Goal: Obtain resource: Download file/media

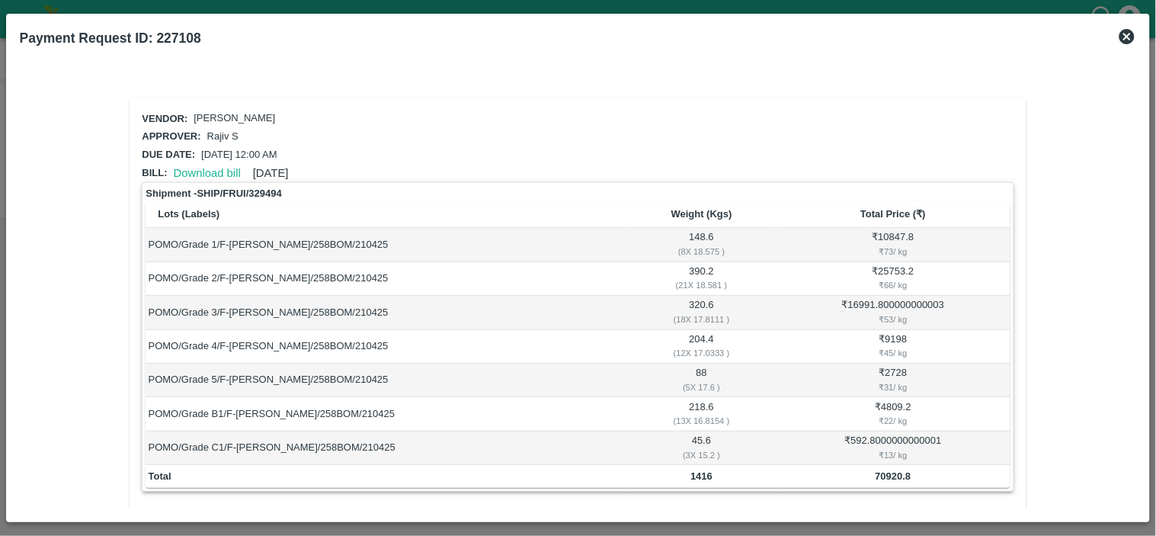
click at [1129, 31] on icon at bounding box center [1127, 36] width 15 height 15
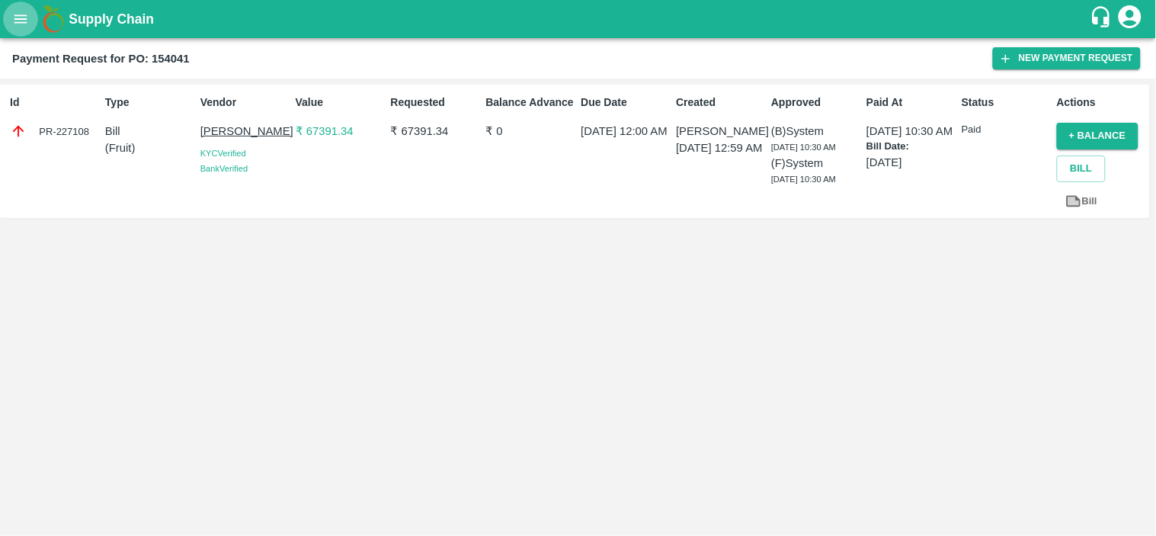
click at [23, 21] on icon "open drawer" at bounding box center [20, 18] width 13 height 8
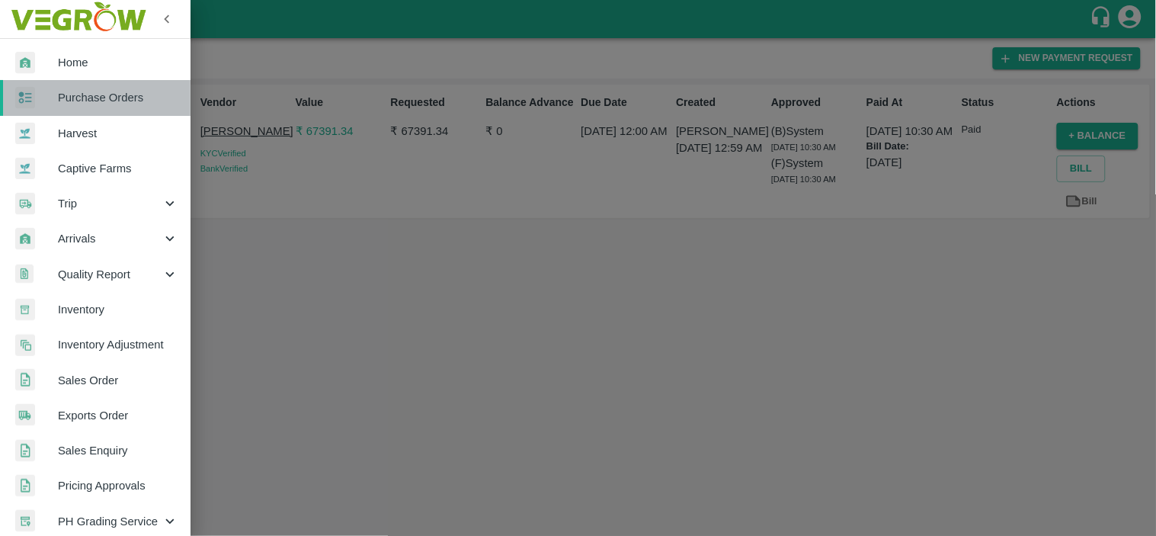
click at [117, 94] on span "Purchase Orders" at bounding box center [118, 97] width 120 height 17
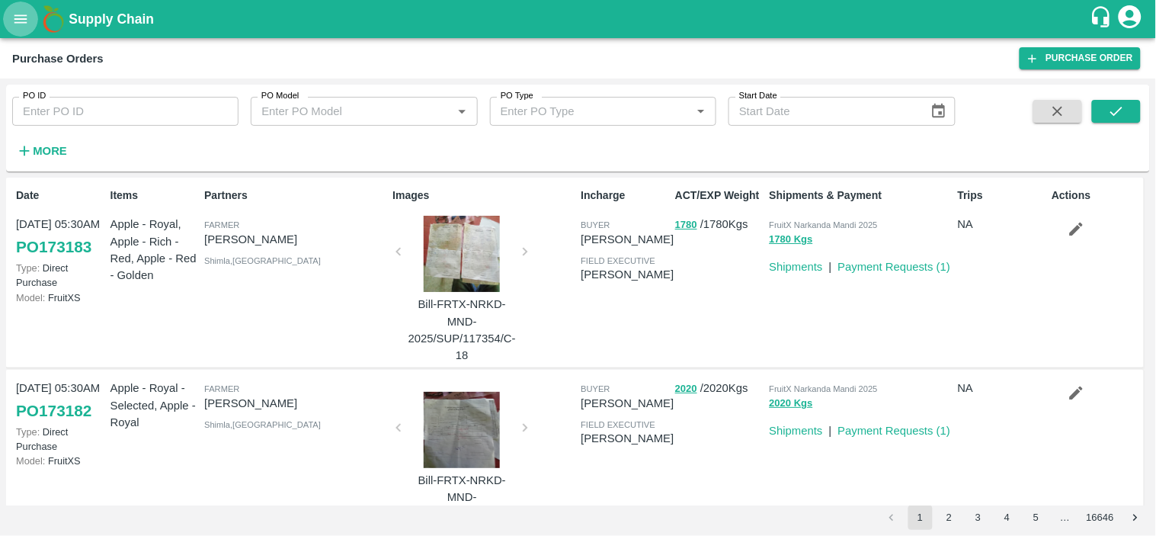
click at [15, 24] on icon "open drawer" at bounding box center [20, 19] width 17 height 17
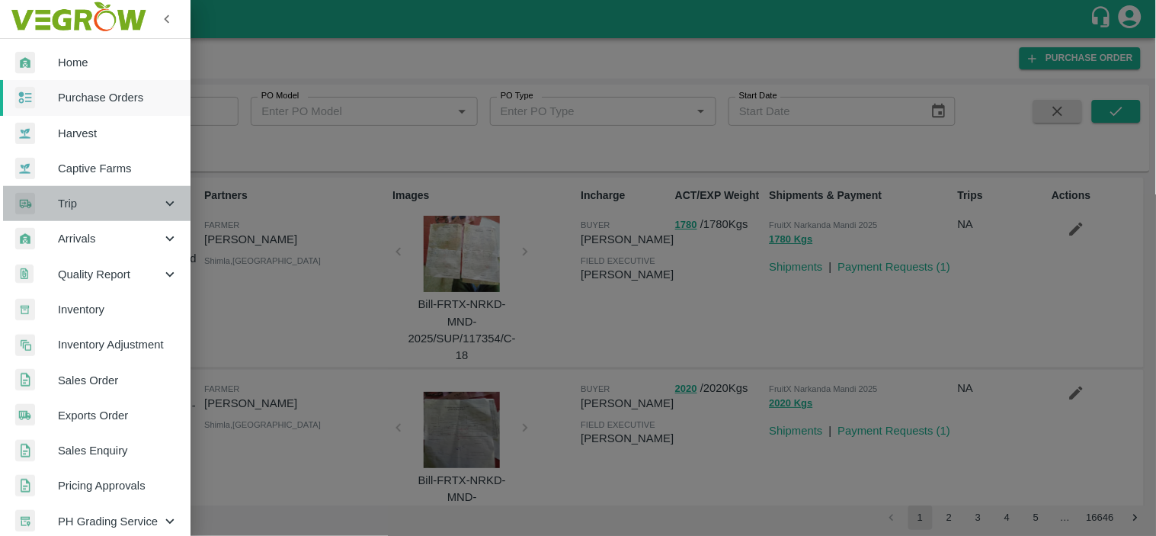
click at [96, 210] on span "Trip" at bounding box center [110, 203] width 104 height 17
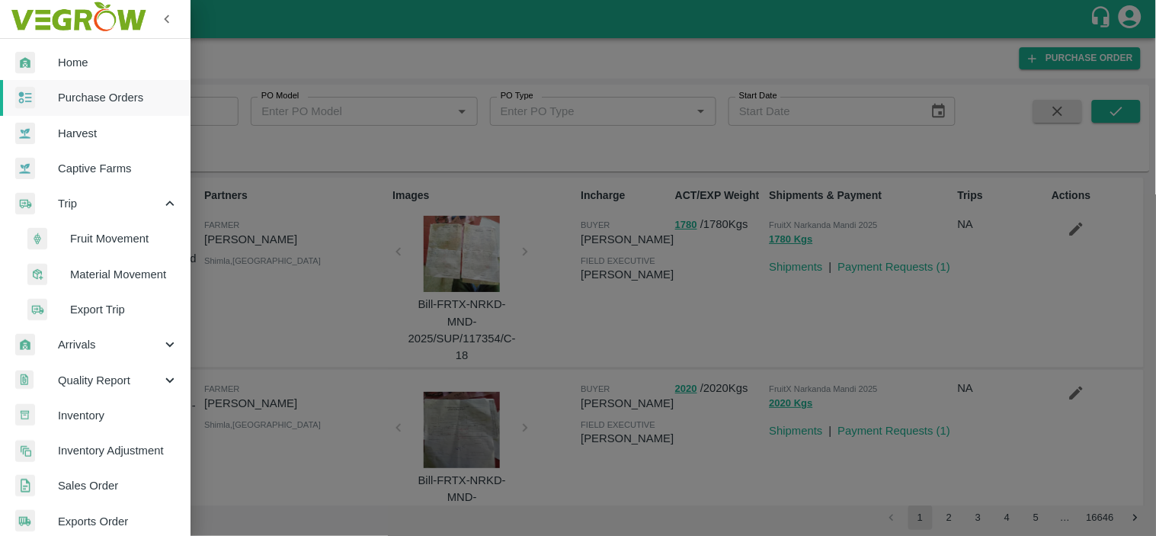
click at [105, 239] on span "Fruit Movement" at bounding box center [124, 238] width 108 height 17
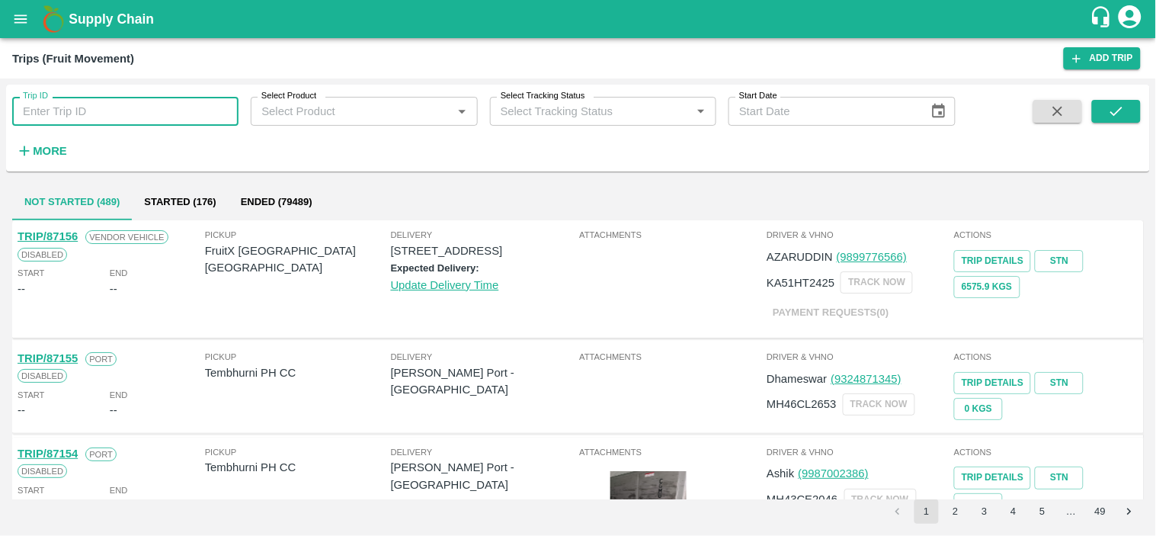
click at [130, 113] on input "Trip ID" at bounding box center [125, 111] width 226 height 29
paste input "85971"
type input "85971"
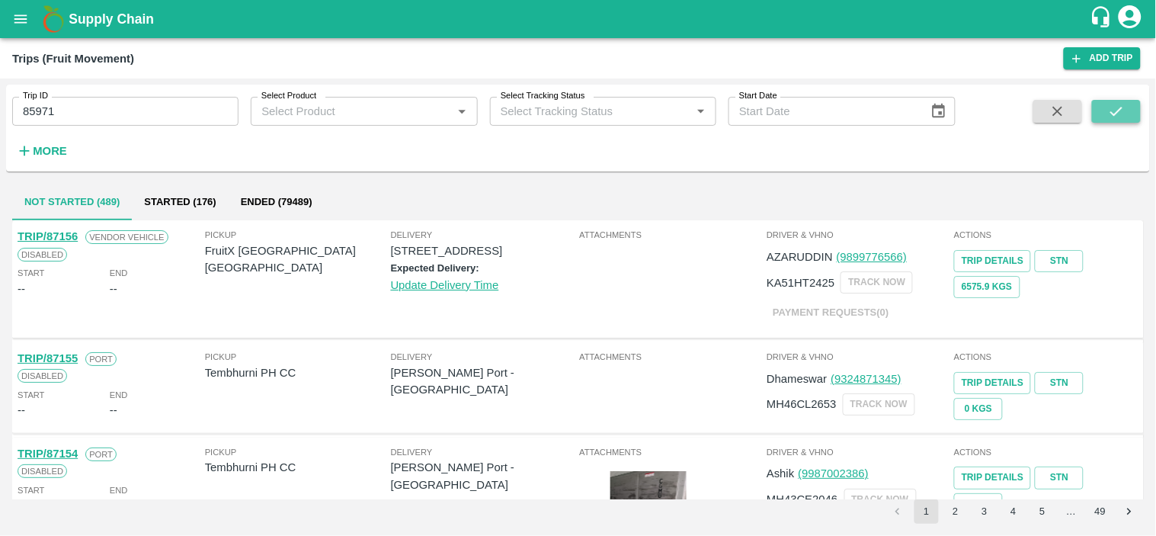
click at [1121, 113] on icon "submit" at bounding box center [1116, 111] width 17 height 17
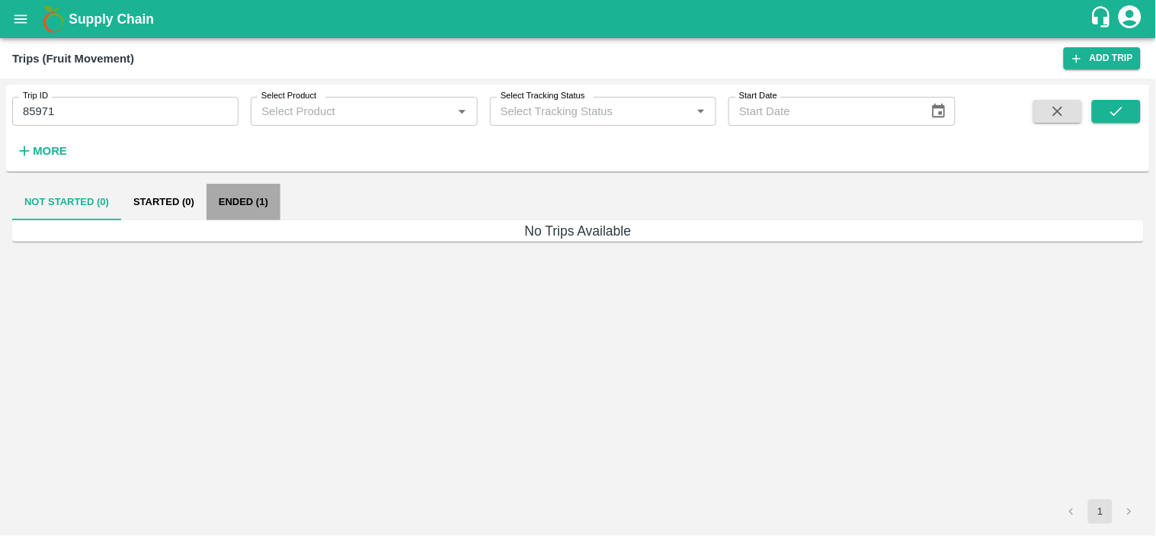
click at [242, 206] on button "Ended (1)" at bounding box center [244, 202] width 74 height 37
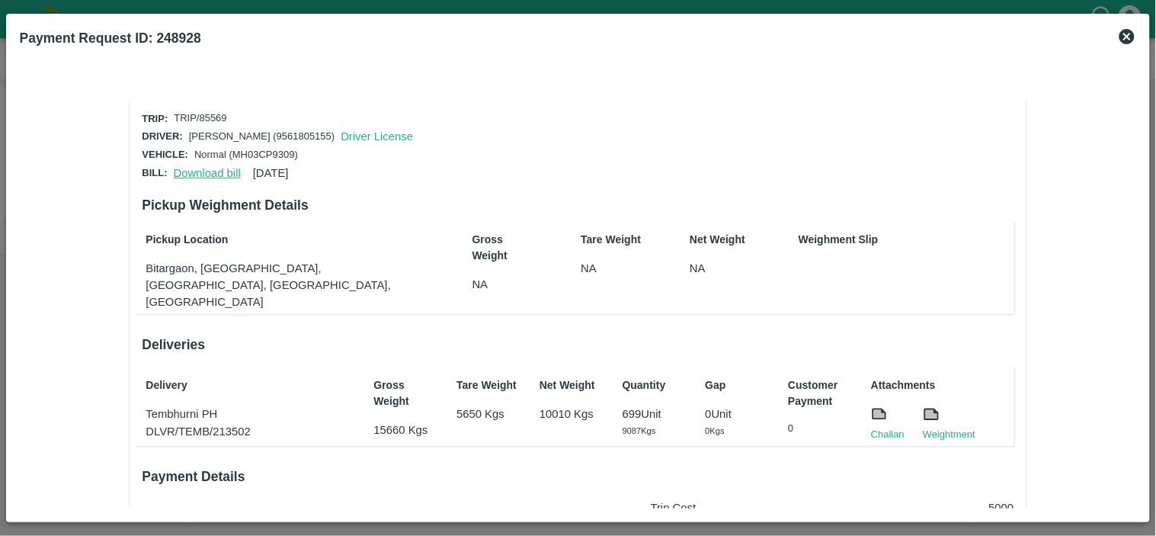
click at [214, 171] on link "Download bill" at bounding box center [207, 173] width 67 height 12
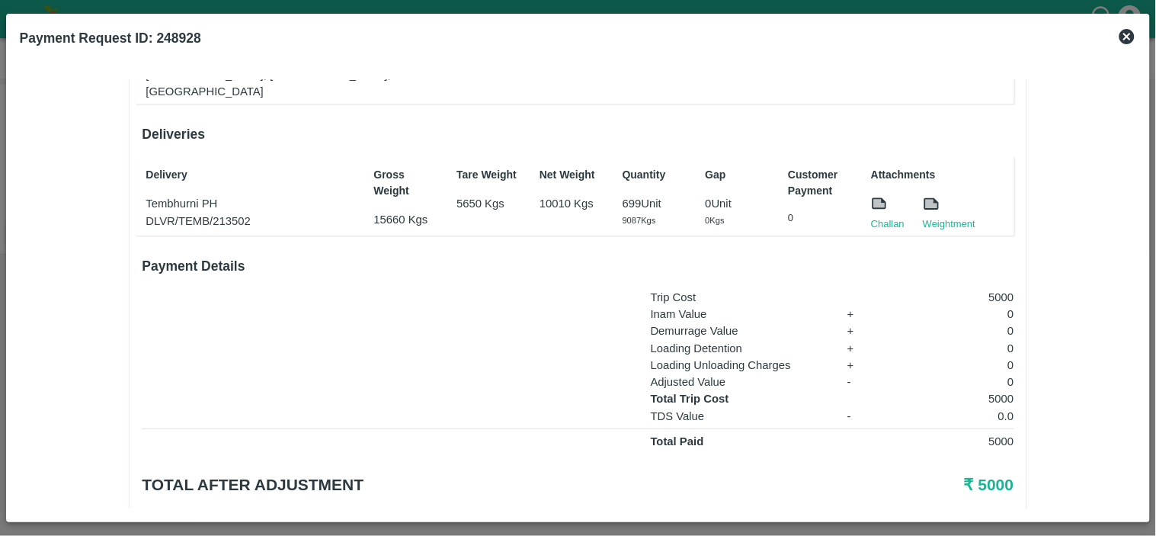
scroll to position [220, 0]
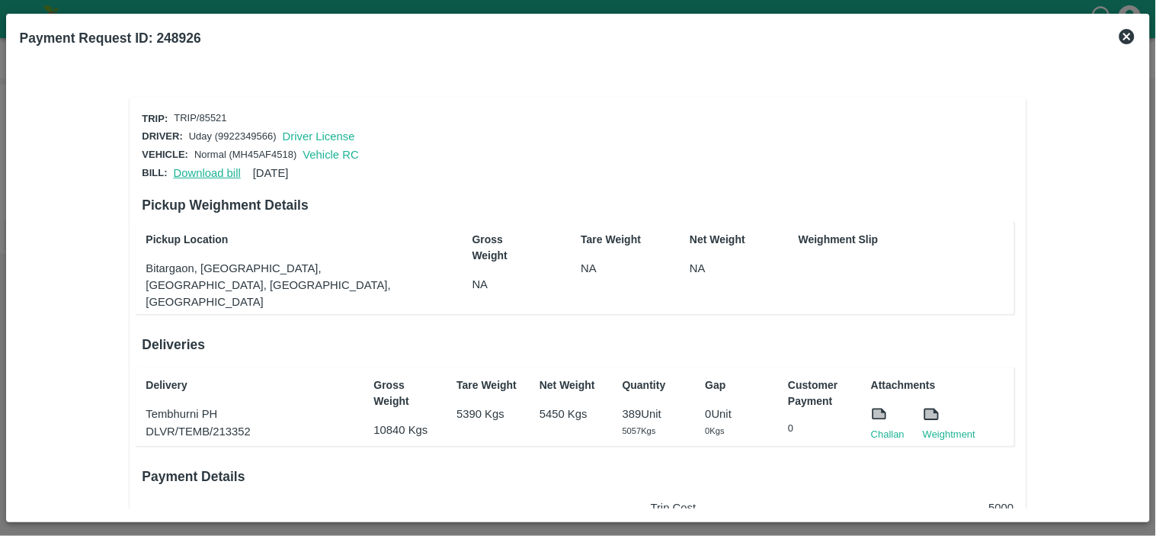
click at [200, 168] on link "Download bill" at bounding box center [207, 173] width 67 height 12
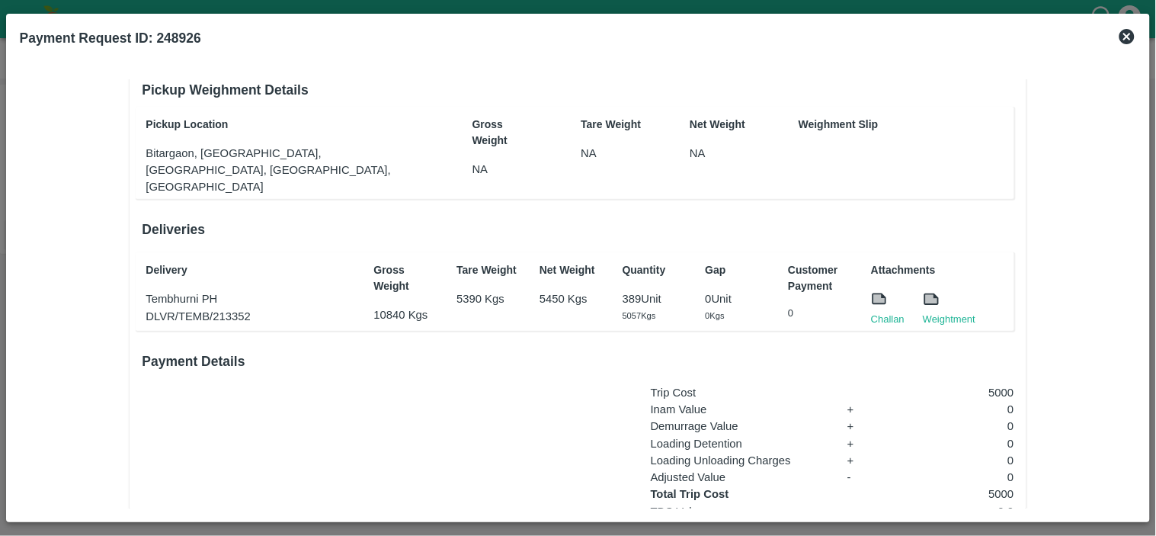
scroll to position [116, 0]
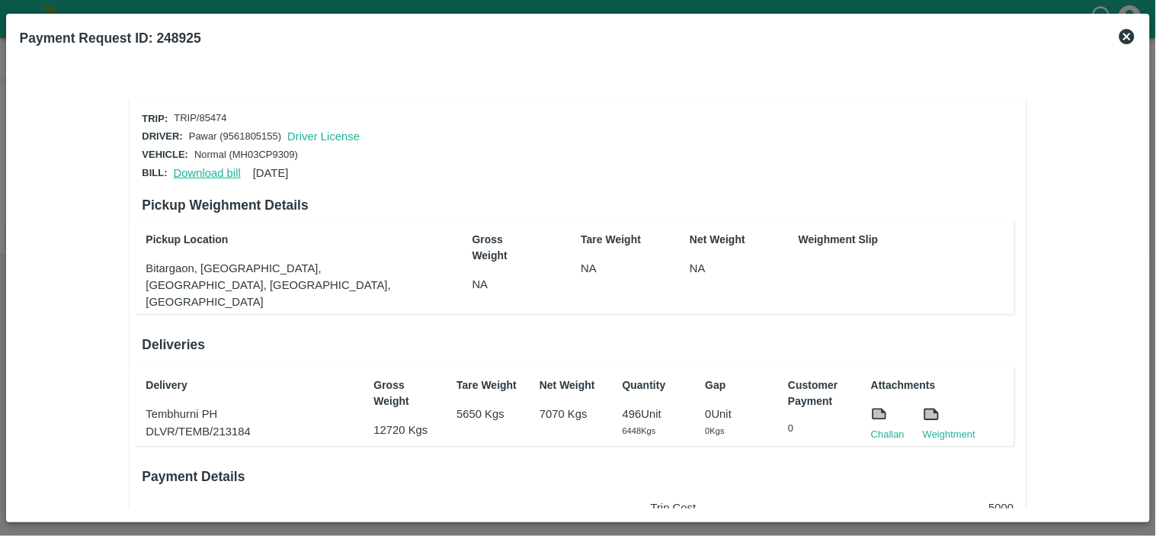
click at [199, 168] on link "Download bill" at bounding box center [207, 173] width 67 height 12
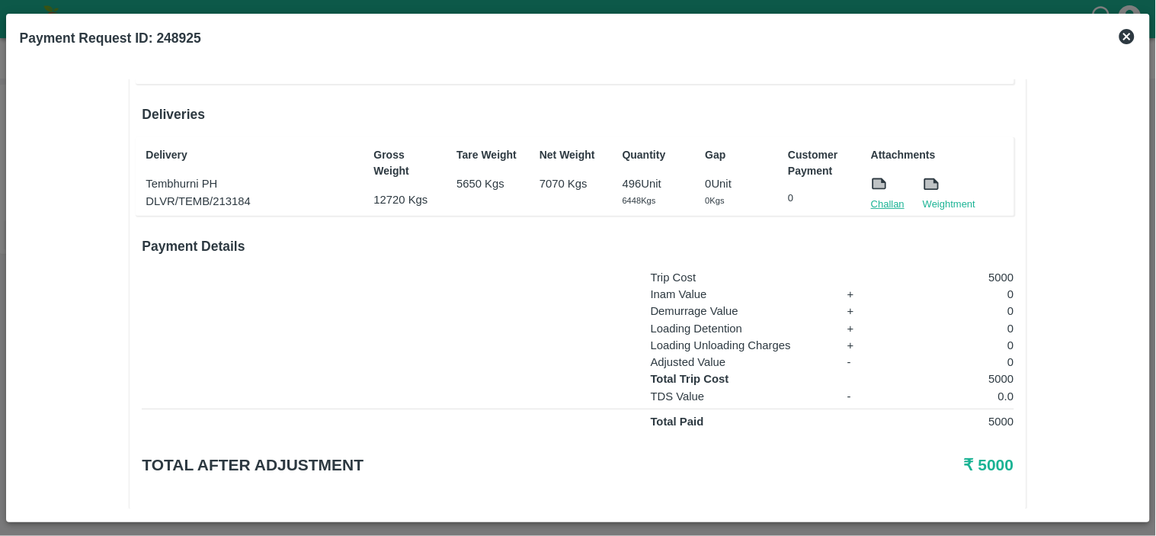
click at [886, 197] on link "Challan" at bounding box center [888, 204] width 34 height 15
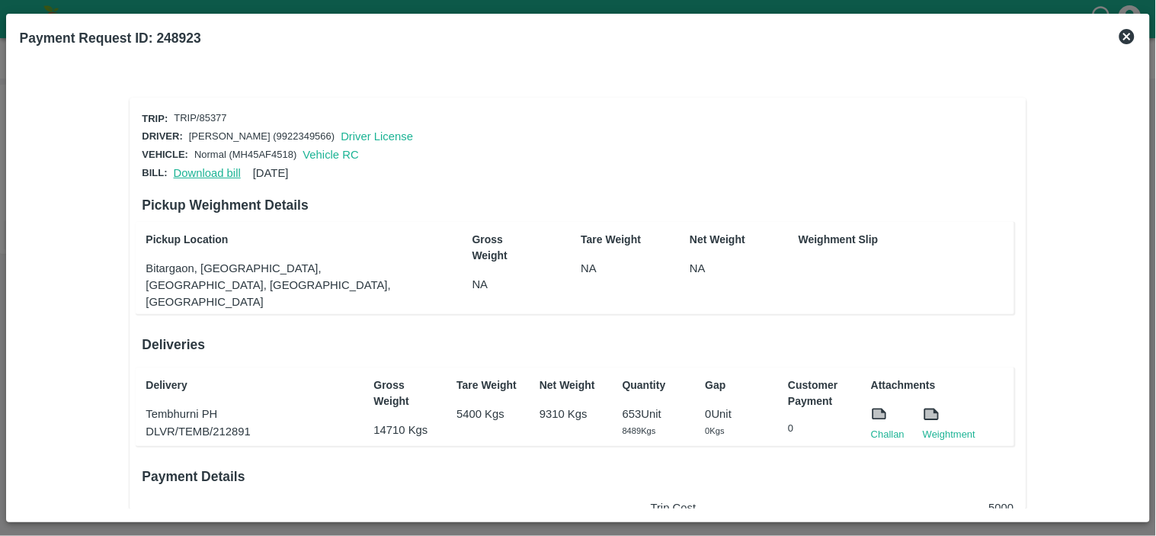
click at [180, 171] on link "Download bill" at bounding box center [207, 173] width 67 height 12
click at [178, 406] on p "Tembhurni PH" at bounding box center [252, 414] width 212 height 17
click at [213, 168] on link "Download bill" at bounding box center [207, 173] width 67 height 12
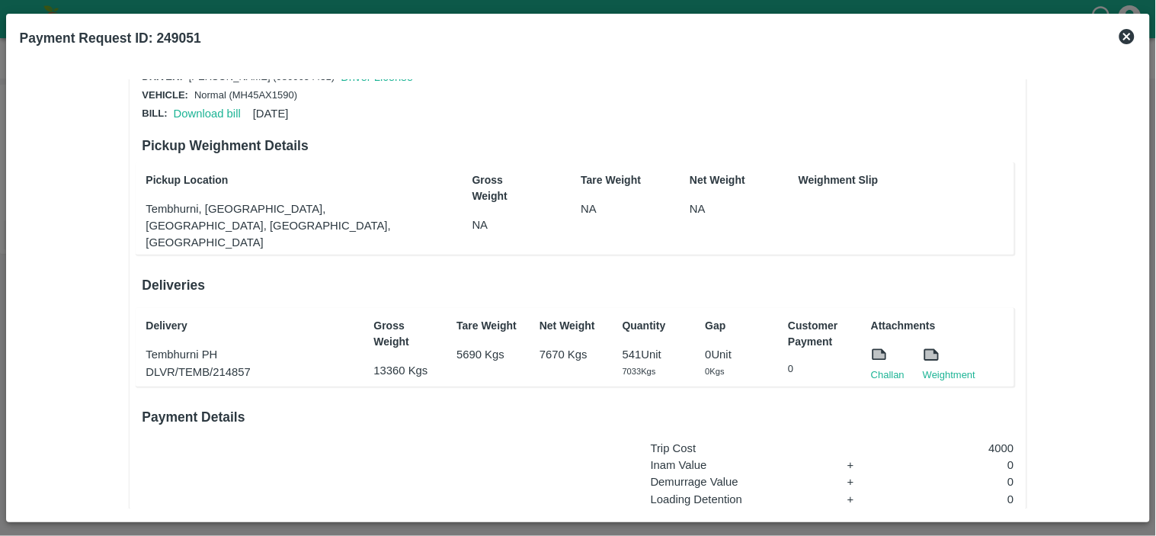
scroll to position [31, 0]
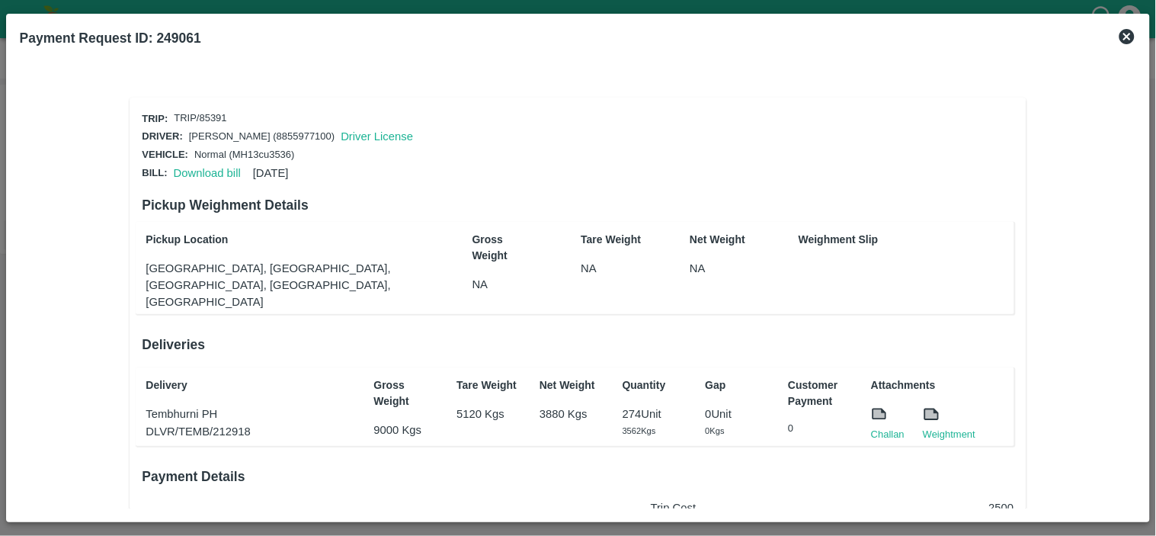
scroll to position [1, 0]
click at [214, 171] on link "Download bill" at bounding box center [207, 172] width 67 height 12
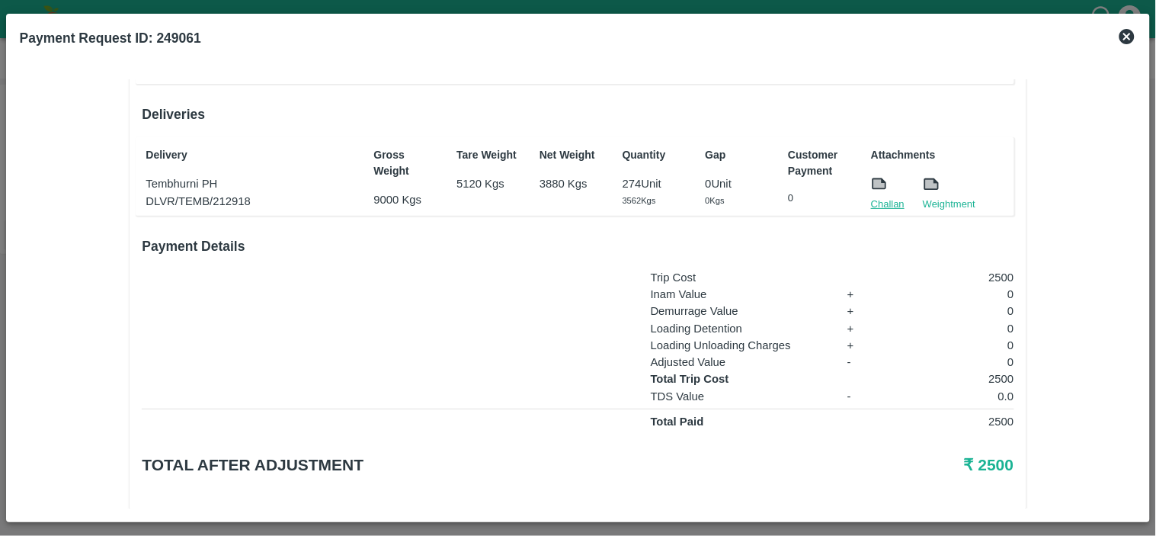
click at [893, 197] on link "Challan" at bounding box center [888, 204] width 34 height 15
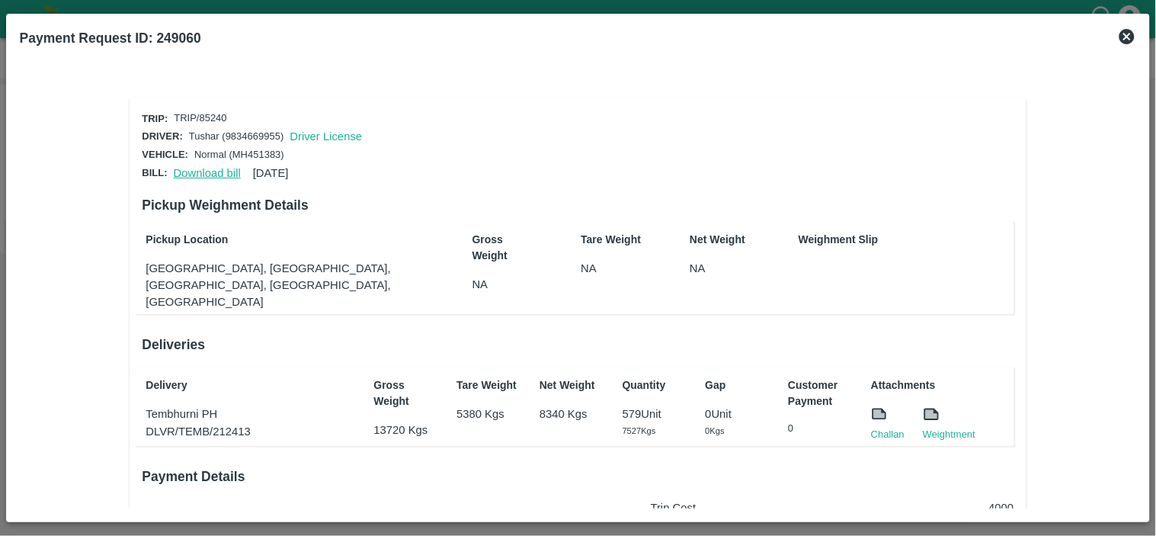
click at [183, 167] on link "Download bill" at bounding box center [207, 173] width 67 height 12
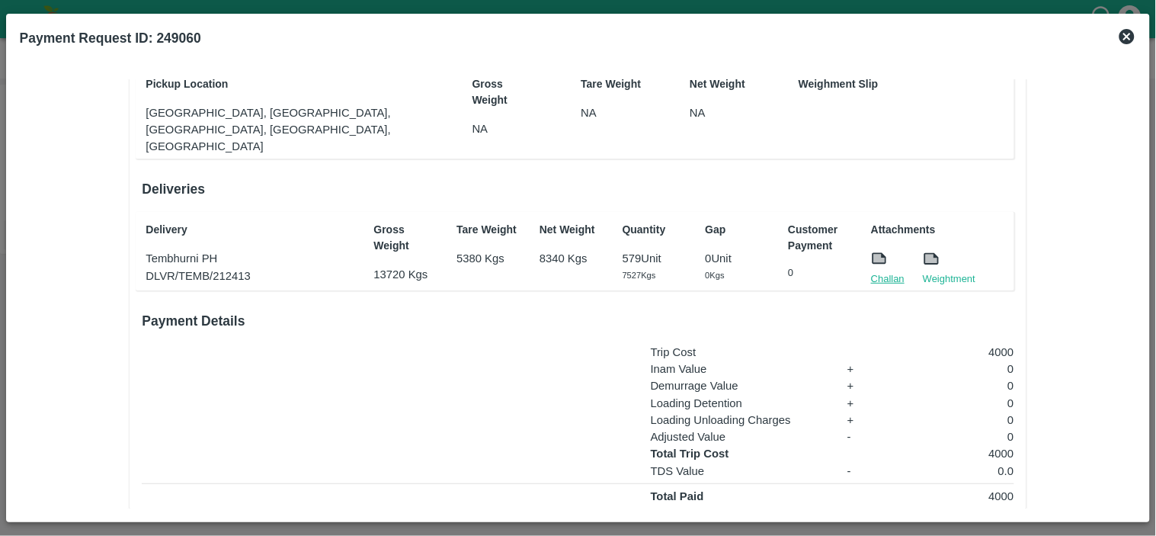
scroll to position [157, 0]
click at [887, 270] on link "Challan" at bounding box center [888, 277] width 34 height 15
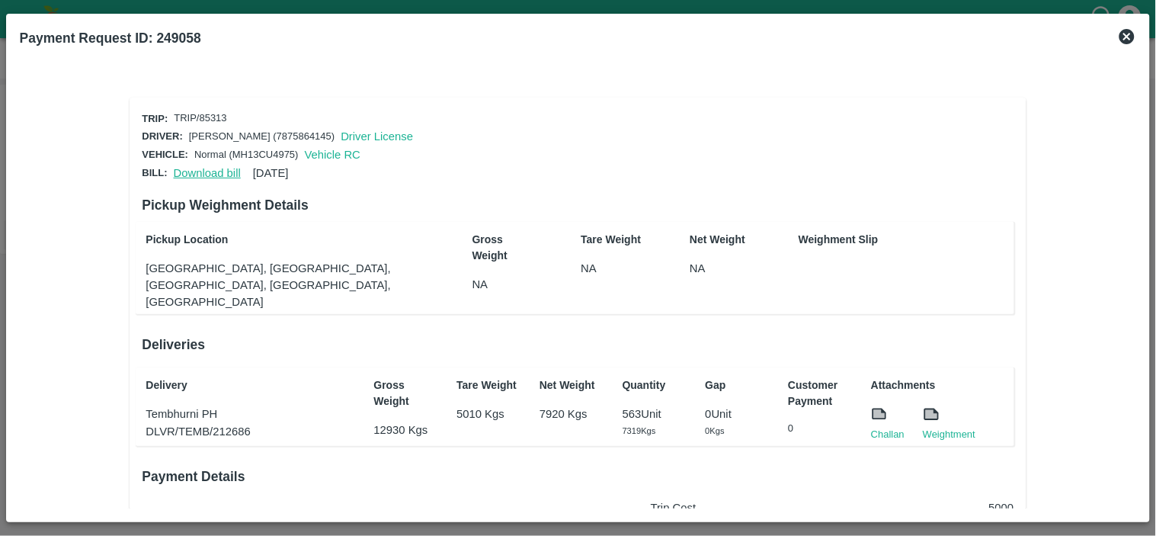
click at [192, 171] on link "Download bill" at bounding box center [207, 173] width 67 height 12
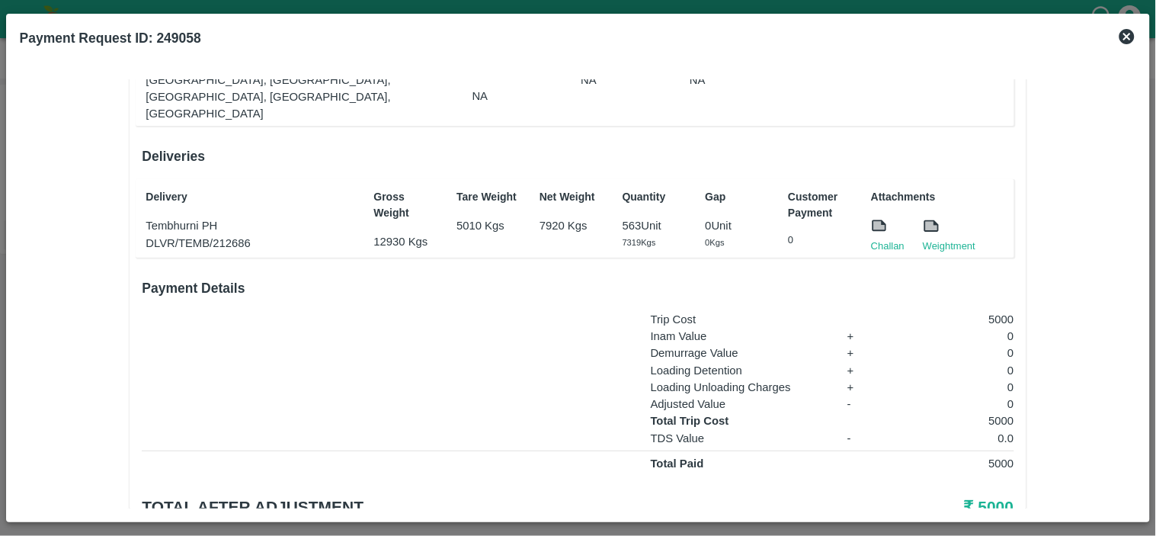
scroll to position [230, 0]
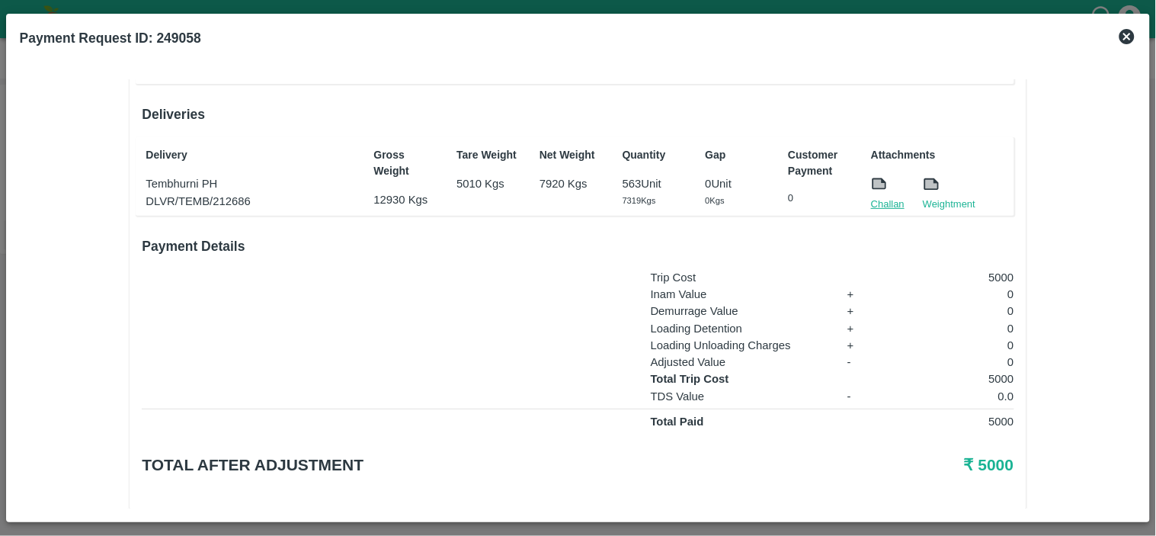
click at [887, 197] on link "Challan" at bounding box center [888, 204] width 34 height 15
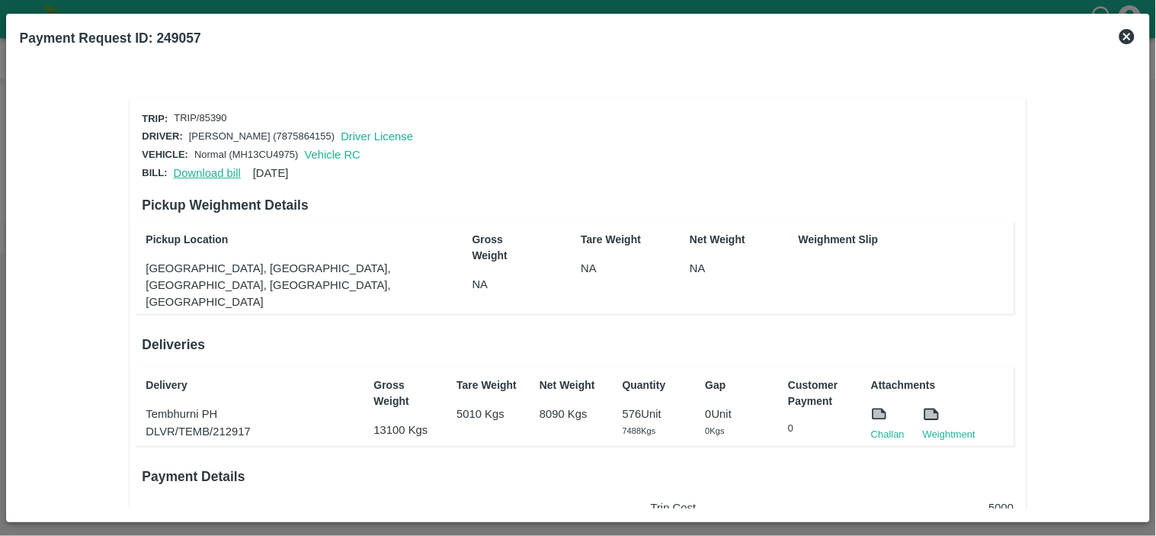
click at [210, 168] on link "Download bill" at bounding box center [207, 173] width 67 height 12
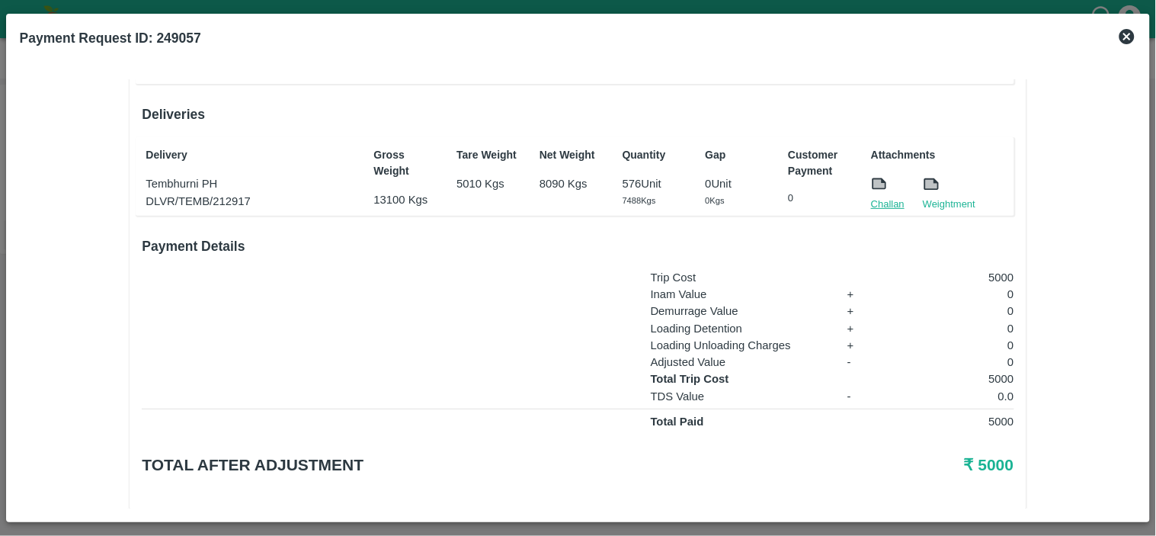
click at [884, 197] on link "Challan" at bounding box center [888, 204] width 34 height 15
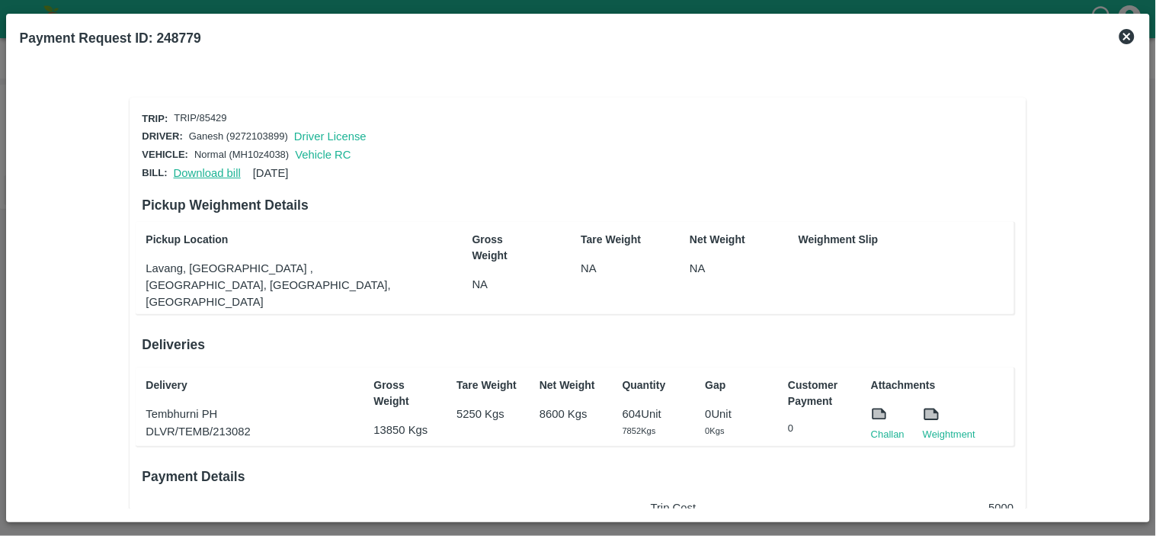
click at [184, 172] on link "Download bill" at bounding box center [207, 173] width 67 height 12
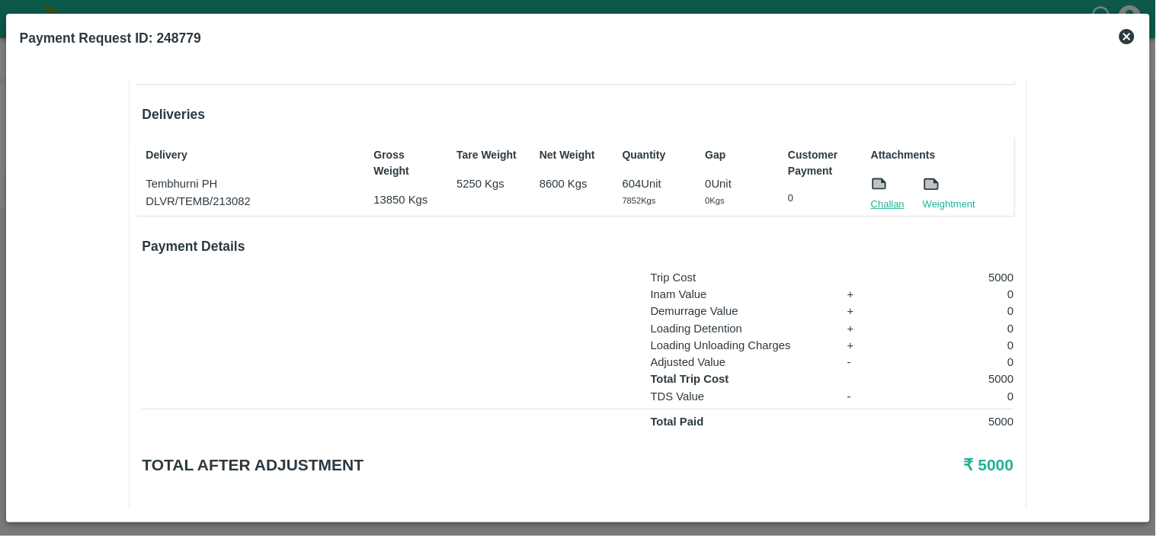
click at [880, 197] on link "Challan" at bounding box center [888, 204] width 34 height 15
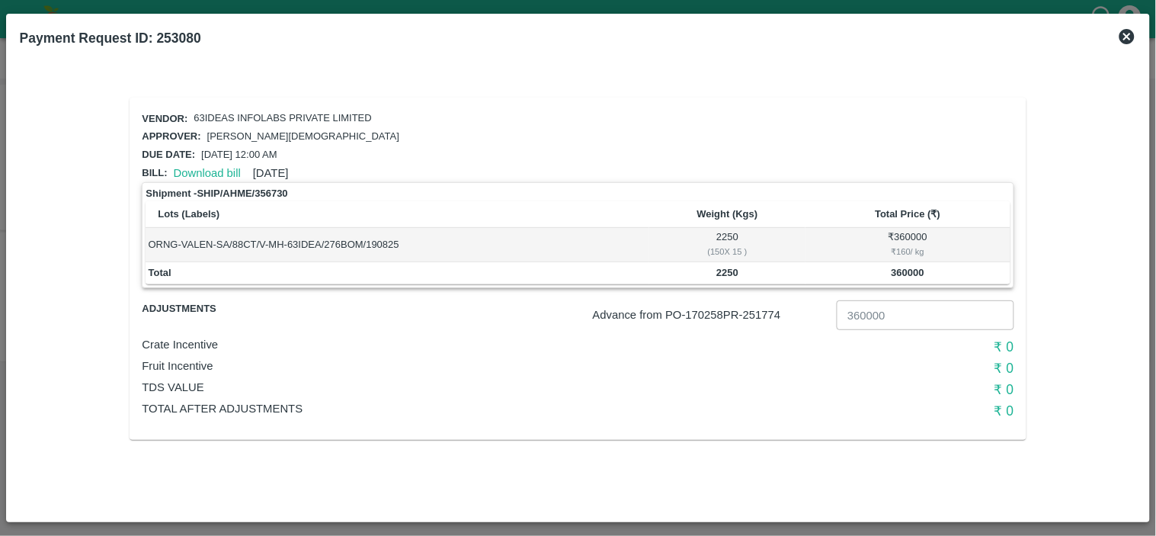
click at [767, 309] on p "Advance from PO- 170258 PR- 251774" at bounding box center [712, 314] width 238 height 17
copy p "251774"
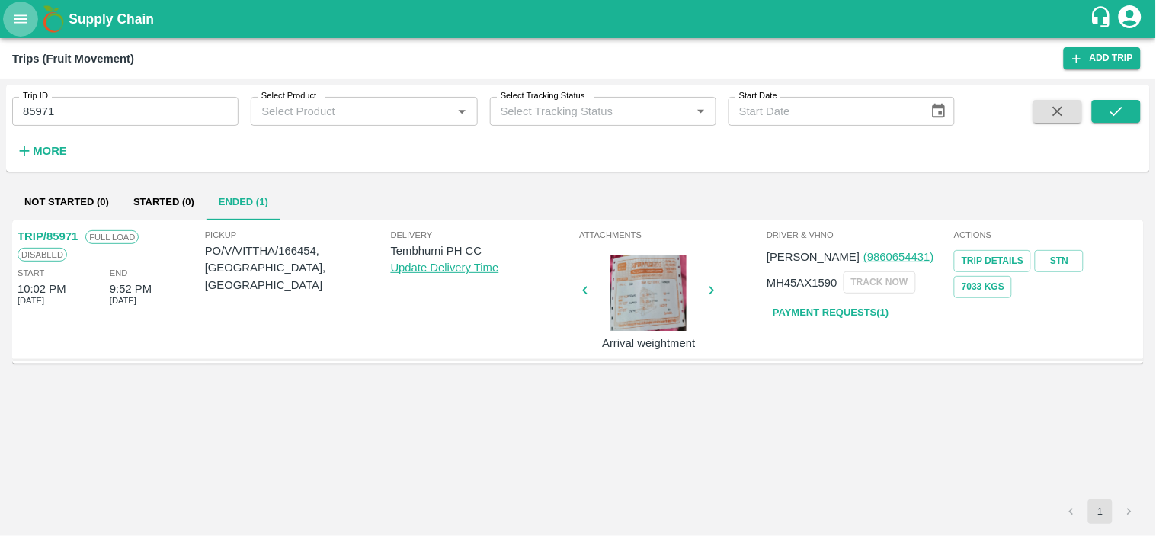
click at [27, 24] on icon "open drawer" at bounding box center [20, 19] width 17 height 17
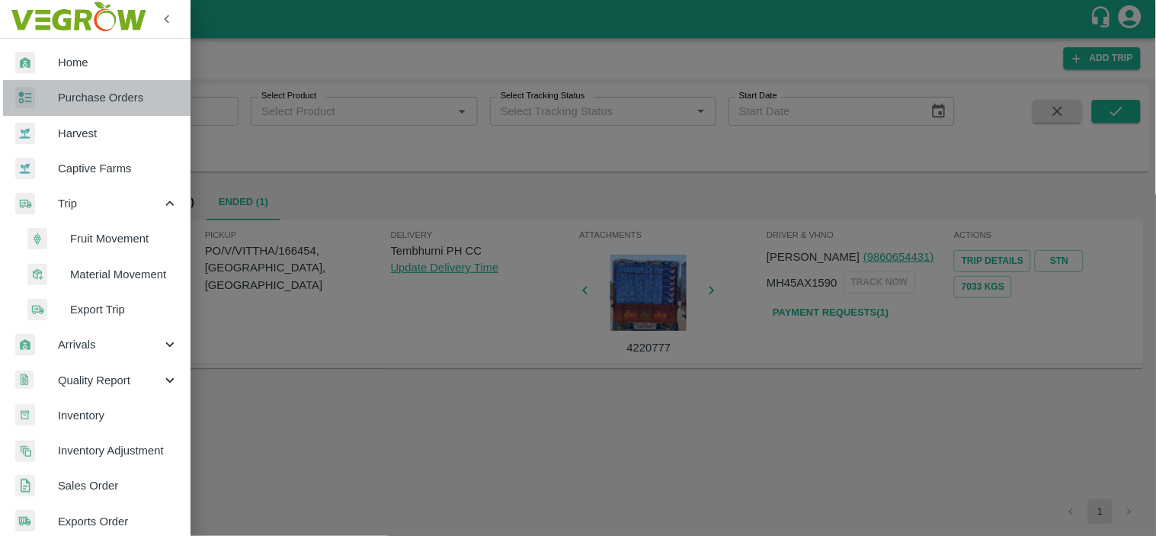
click at [117, 96] on span "Purchase Orders" at bounding box center [118, 97] width 120 height 17
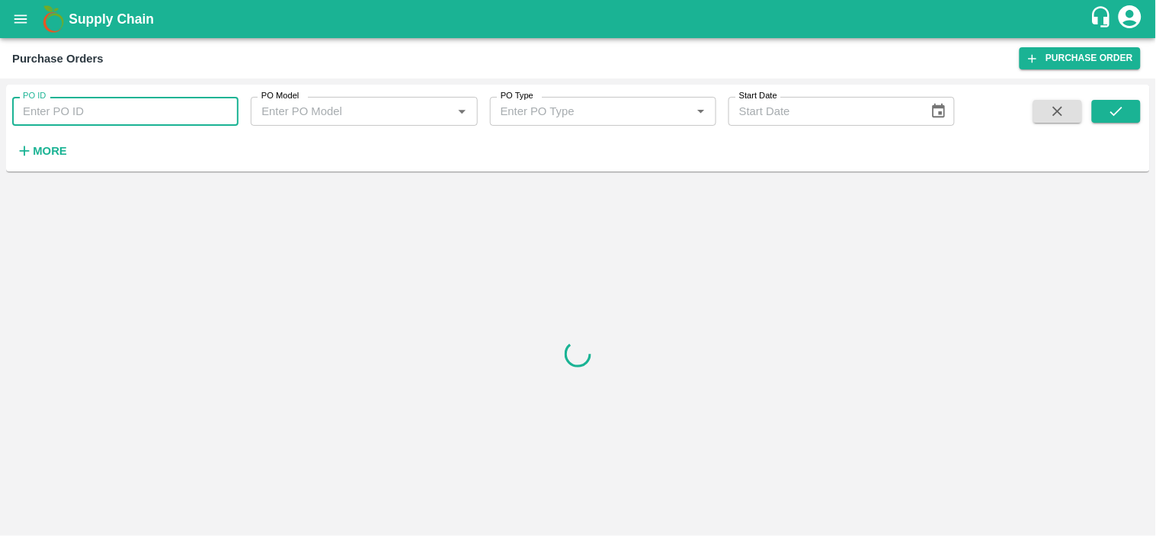
click at [115, 108] on input "PO ID" at bounding box center [125, 111] width 226 height 29
paste input "170258"
click at [1116, 111] on icon "submit" at bounding box center [1116, 111] width 17 height 17
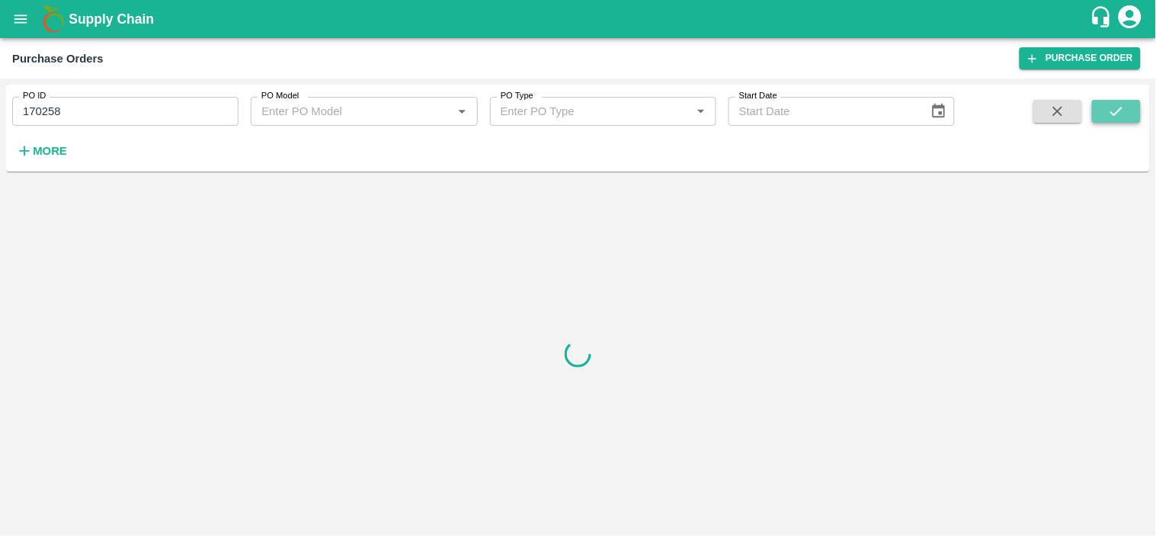
click at [1121, 105] on icon "submit" at bounding box center [1116, 111] width 17 height 17
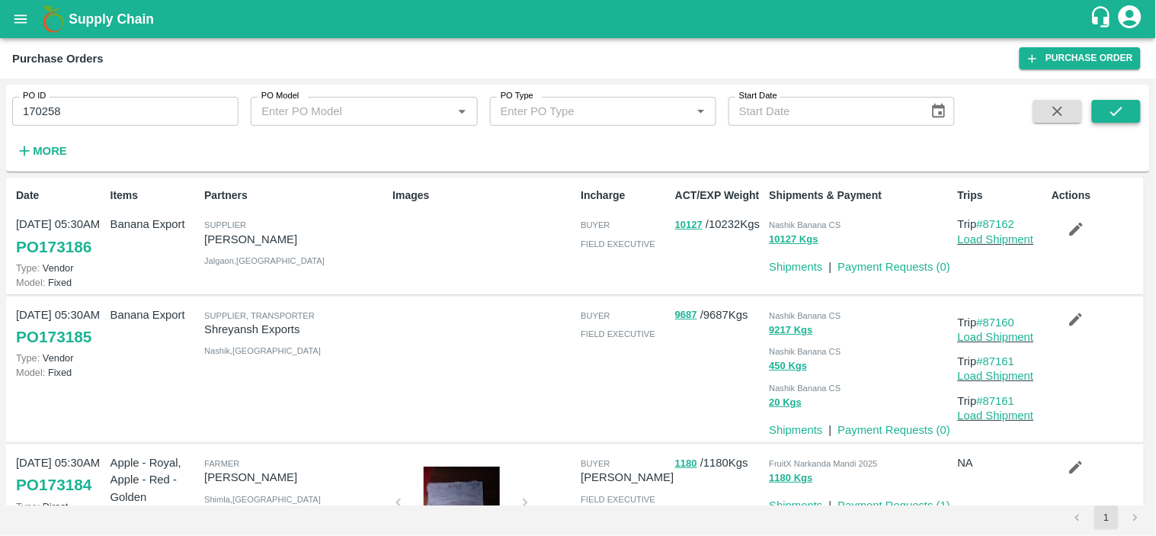
click at [1118, 109] on icon "submit" at bounding box center [1116, 111] width 17 height 17
click at [1127, 114] on button "submit" at bounding box center [1116, 111] width 49 height 23
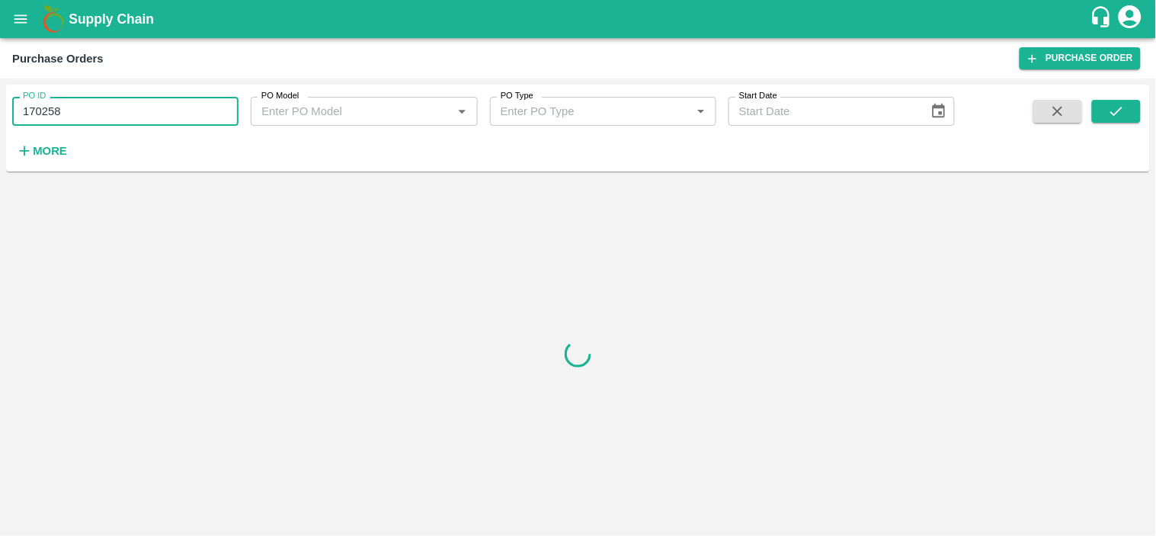
click at [104, 107] on input "170258" at bounding box center [125, 111] width 226 height 29
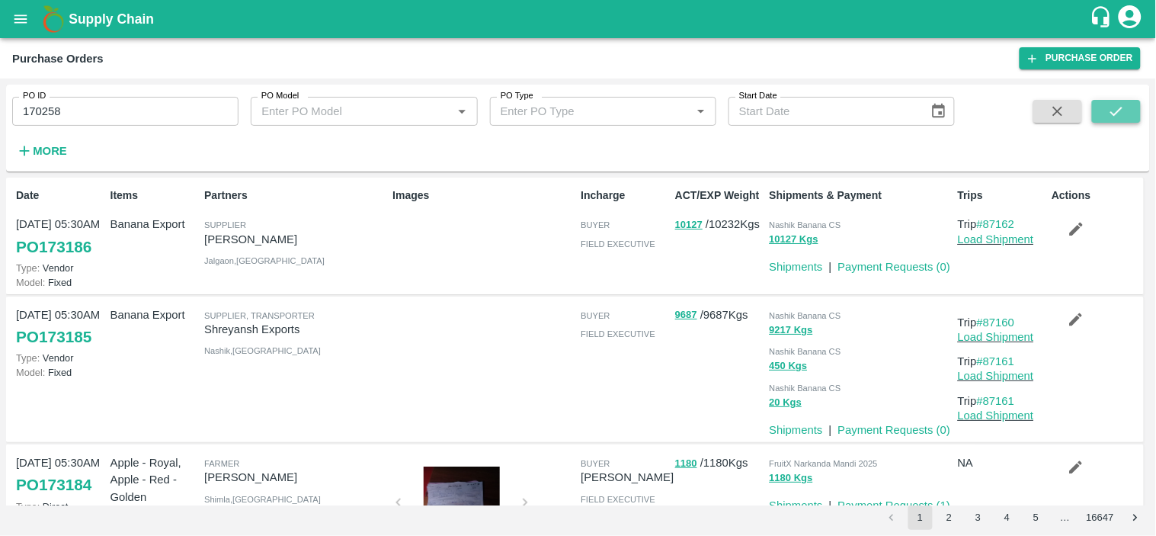
click at [1127, 115] on button "submit" at bounding box center [1116, 111] width 49 height 23
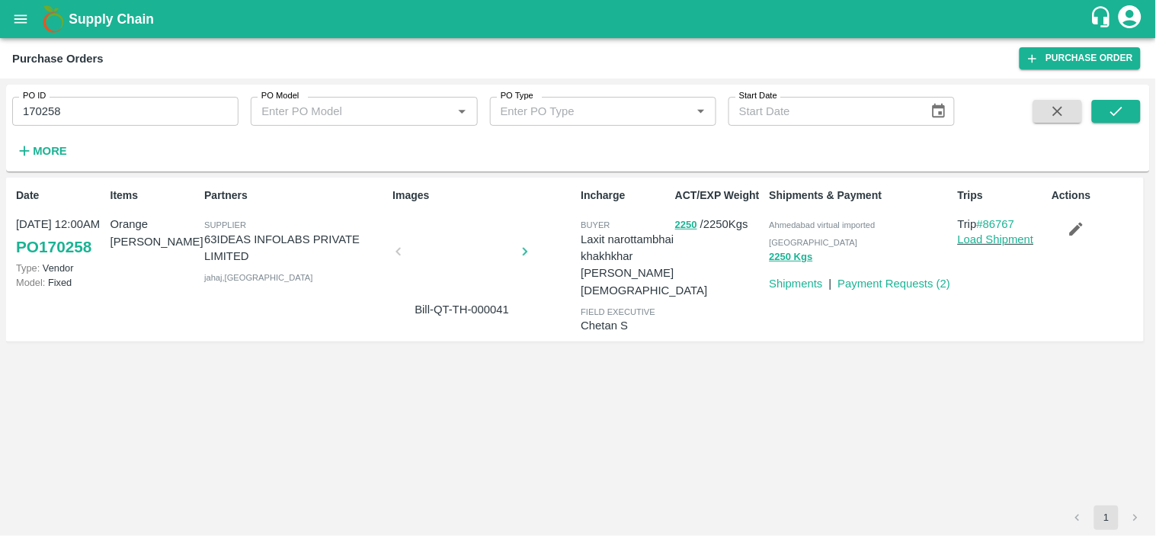
click at [839, 226] on span "Ahmedabad virtual imported [GEOGRAPHIC_DATA]" at bounding box center [823, 233] width 106 height 26
copy p "Ahmedabad virtual imported DC 2250 Kgs"
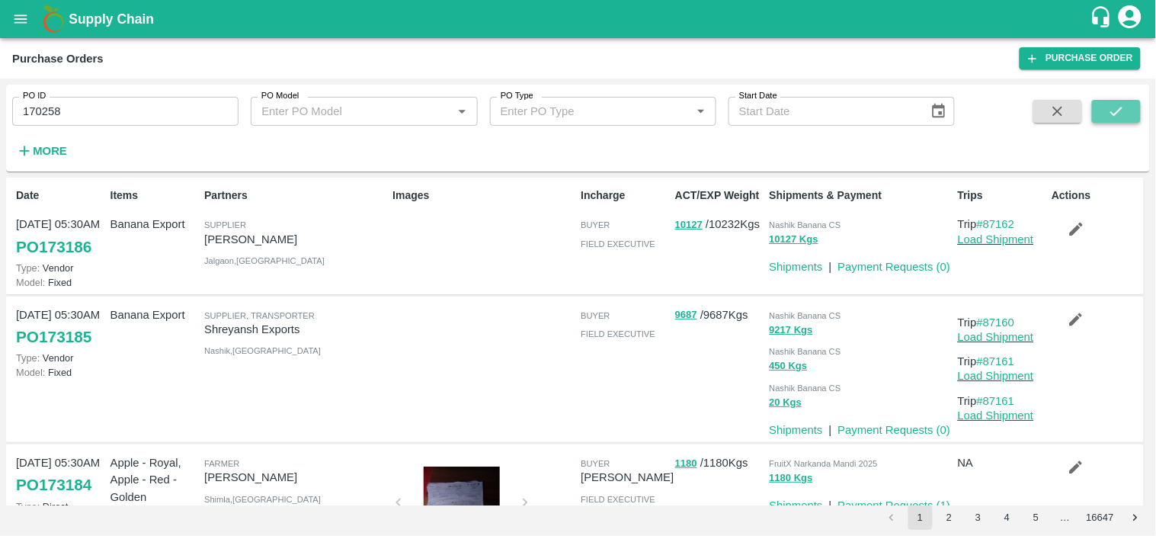
click at [1116, 104] on icon "submit" at bounding box center [1116, 111] width 17 height 17
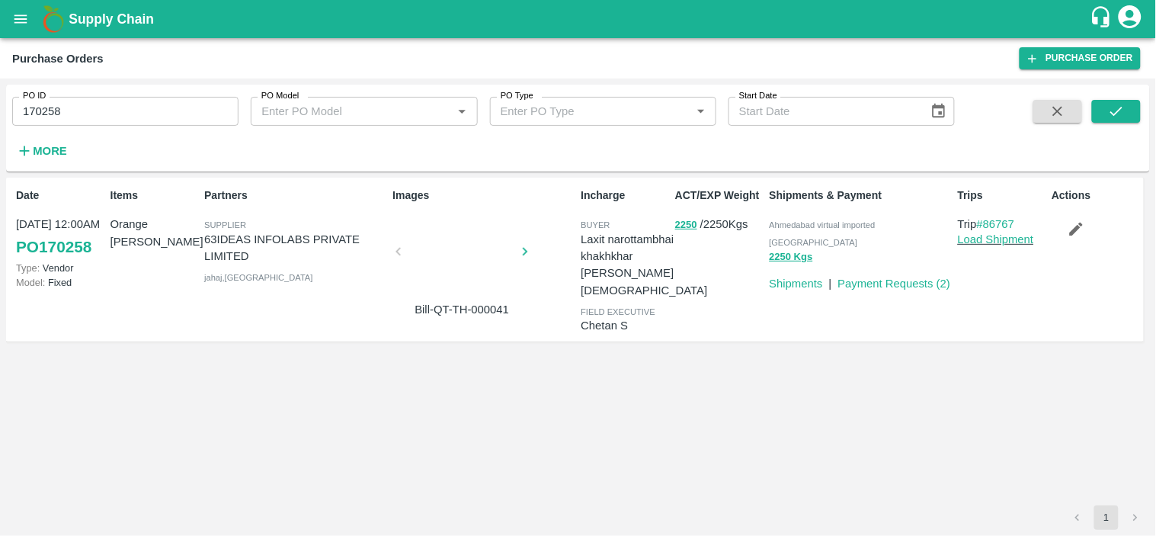
click at [841, 220] on span "Ahmedabad virtual imported [GEOGRAPHIC_DATA]" at bounding box center [823, 233] width 106 height 26
copy p "Ahmedabad virtual imported DC 2250 Kgs"
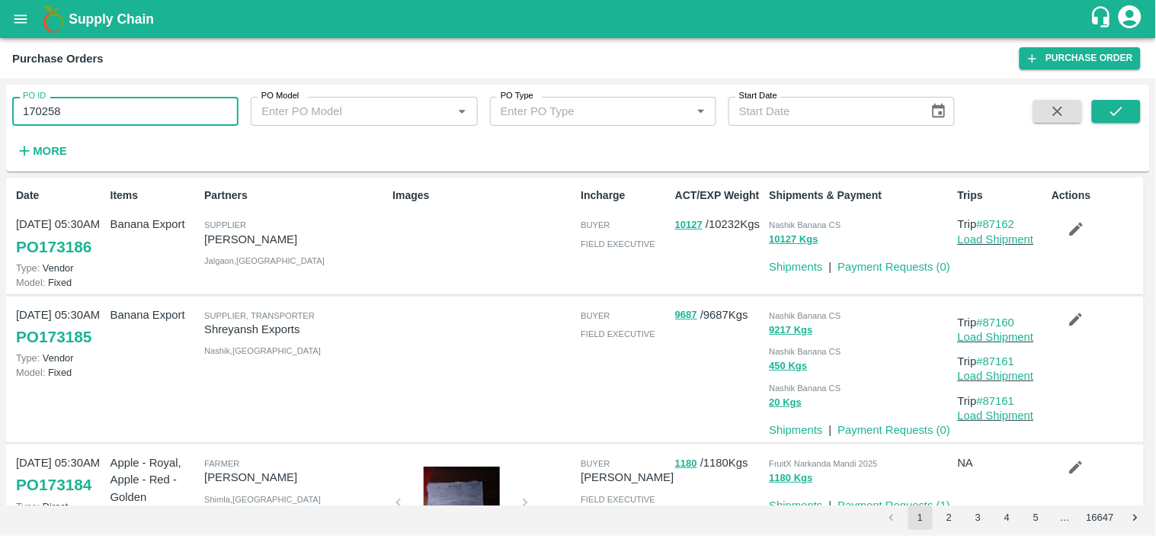
click at [104, 104] on input "170258" at bounding box center [125, 111] width 226 height 29
paste input "text"
type input "170955"
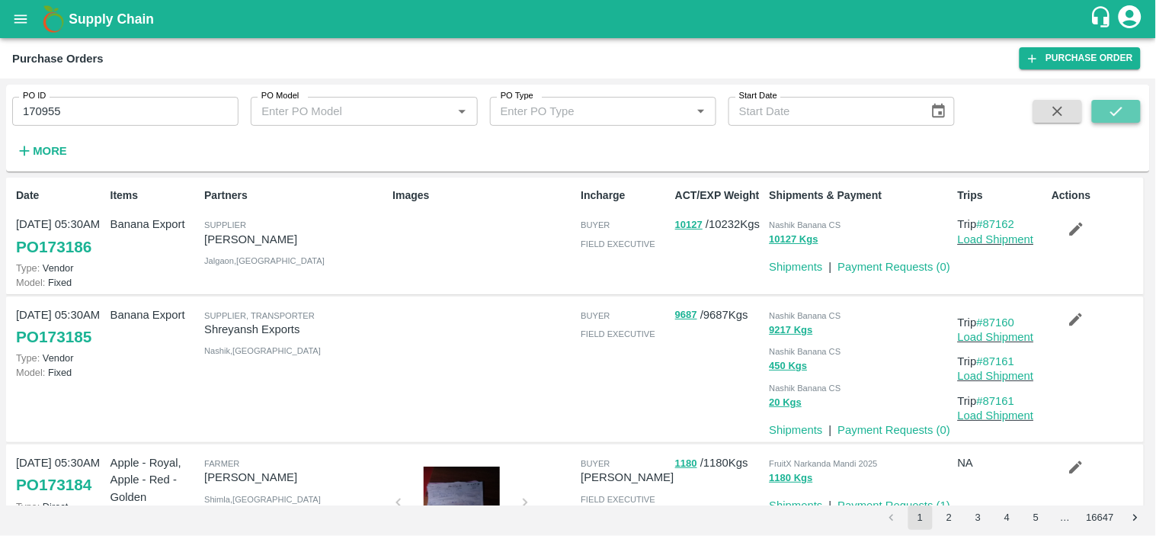
click at [1117, 105] on icon "submit" at bounding box center [1116, 111] width 17 height 17
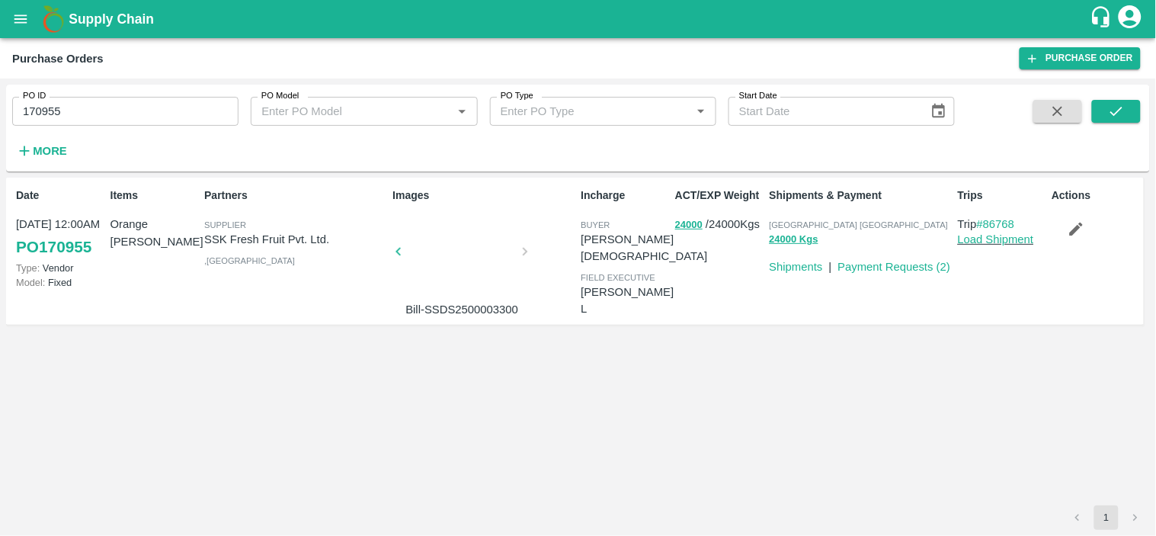
click at [788, 221] on span "[GEOGRAPHIC_DATA] [GEOGRAPHIC_DATA]" at bounding box center [859, 224] width 179 height 9
copy p "Chennai DC 24000 Kgs"
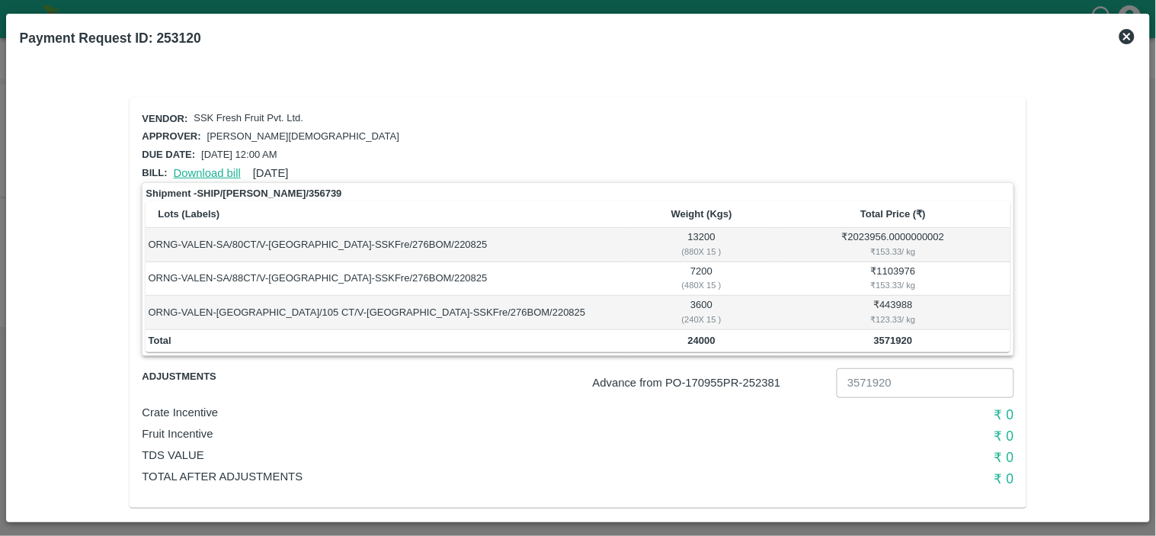
click at [194, 167] on link "Download bill" at bounding box center [207, 173] width 67 height 12
